Goal: Information Seeking & Learning: Learn about a topic

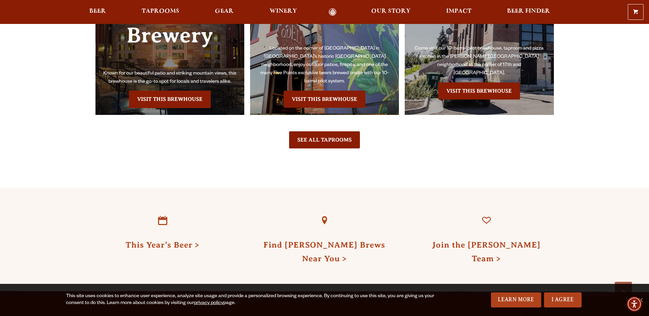
scroll to position [2002, 0]
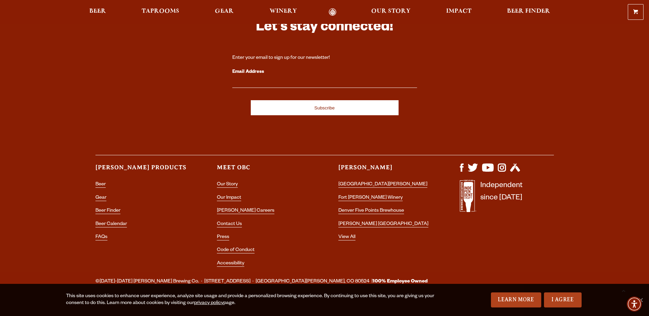
click at [227, 207] on li "[PERSON_NAME] Careers" at bounding box center [264, 211] width 94 height 9
click at [233, 208] on link "[PERSON_NAME] Careers" at bounding box center [245, 211] width 57 height 6
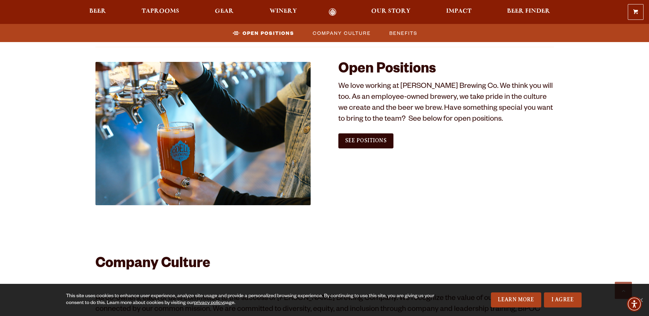
scroll to position [410, 0]
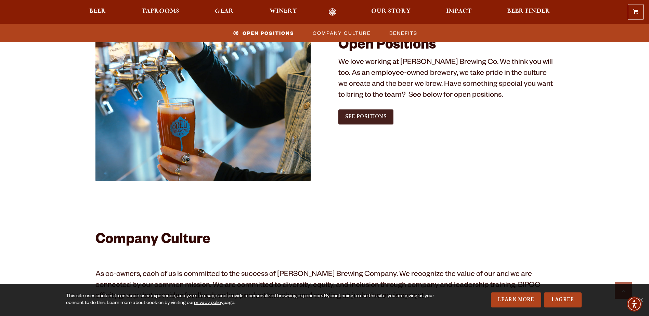
click at [366, 115] on span "See Positions" at bounding box center [365, 117] width 41 height 6
